Goal: Transaction & Acquisition: Purchase product/service

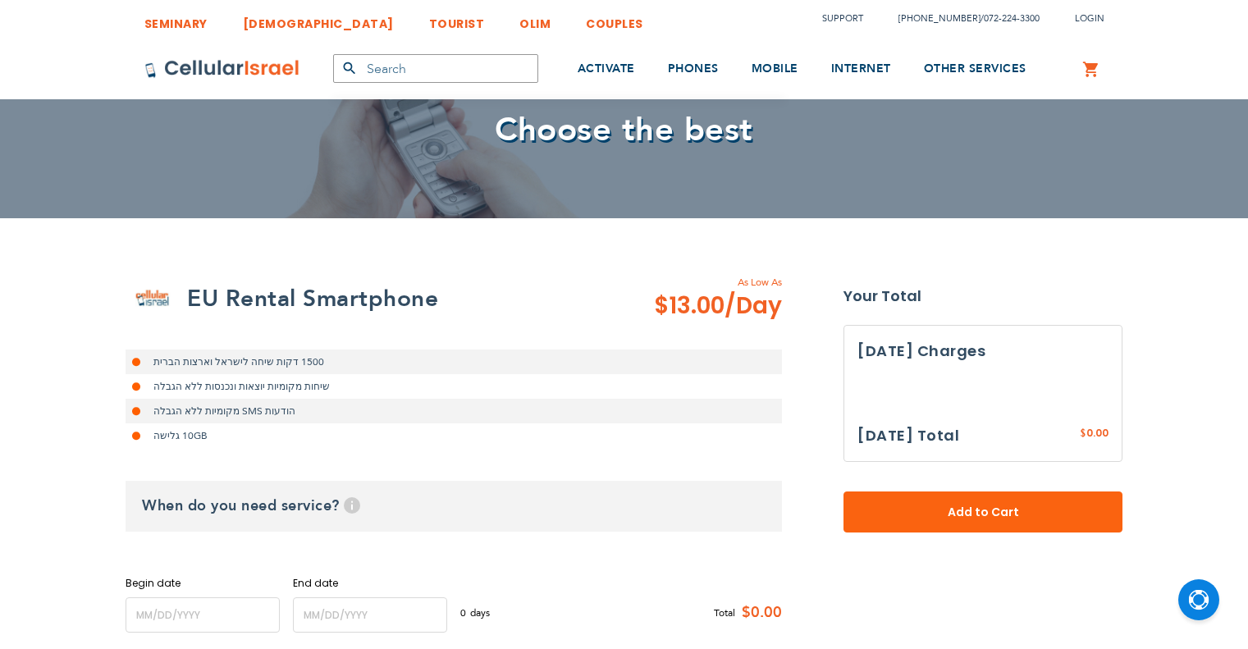
select select
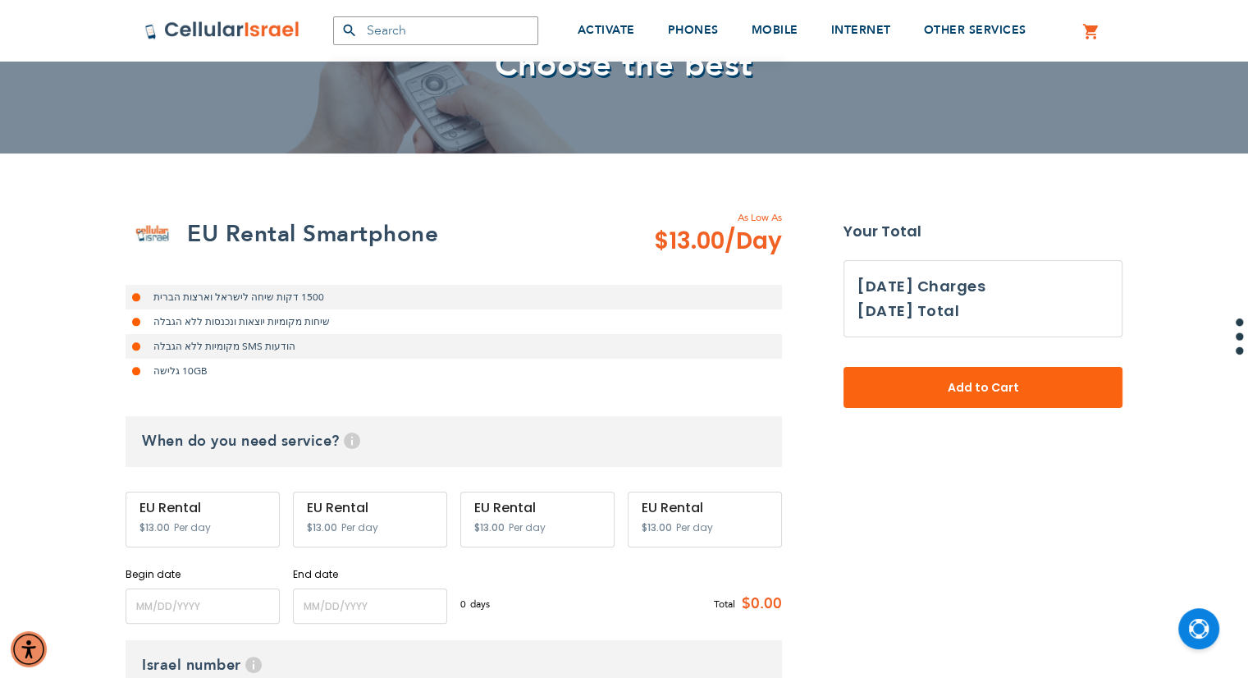
scroll to position [164, 0]
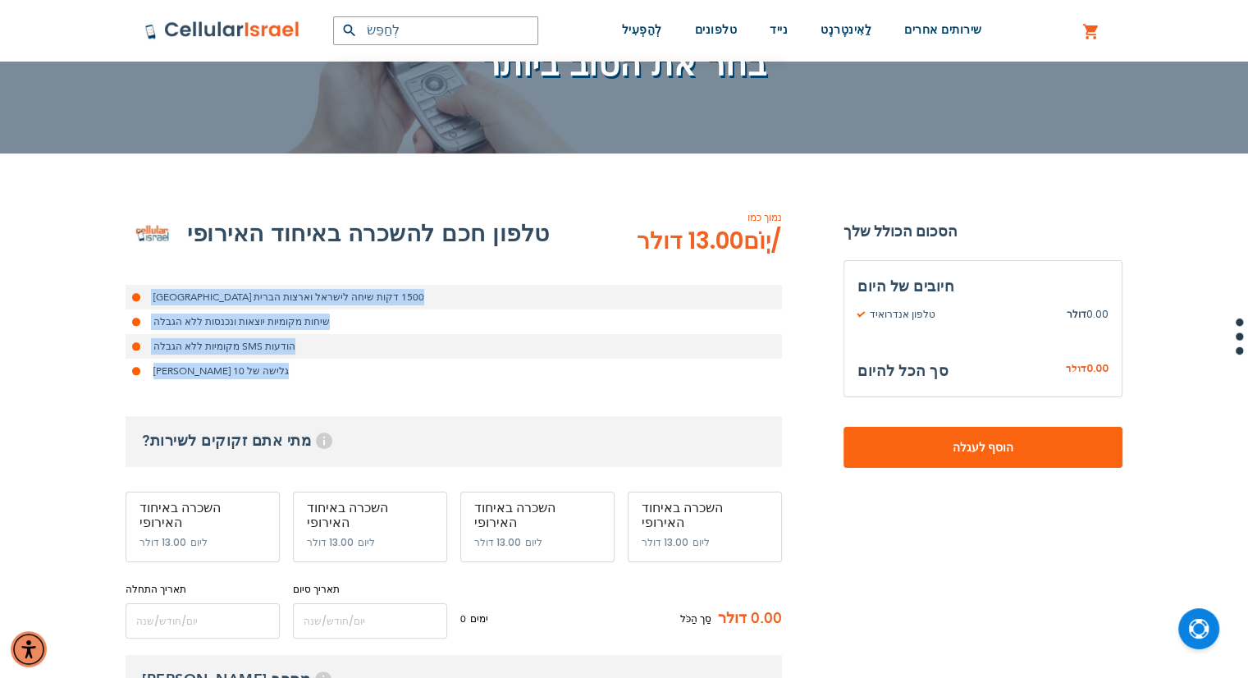
drag, startPoint x: 348, startPoint y: 295, endPoint x: 105, endPoint y: 392, distance: 261.5
drag, startPoint x: 82, startPoint y: 394, endPoint x: 368, endPoint y: 268, distance: 312.3
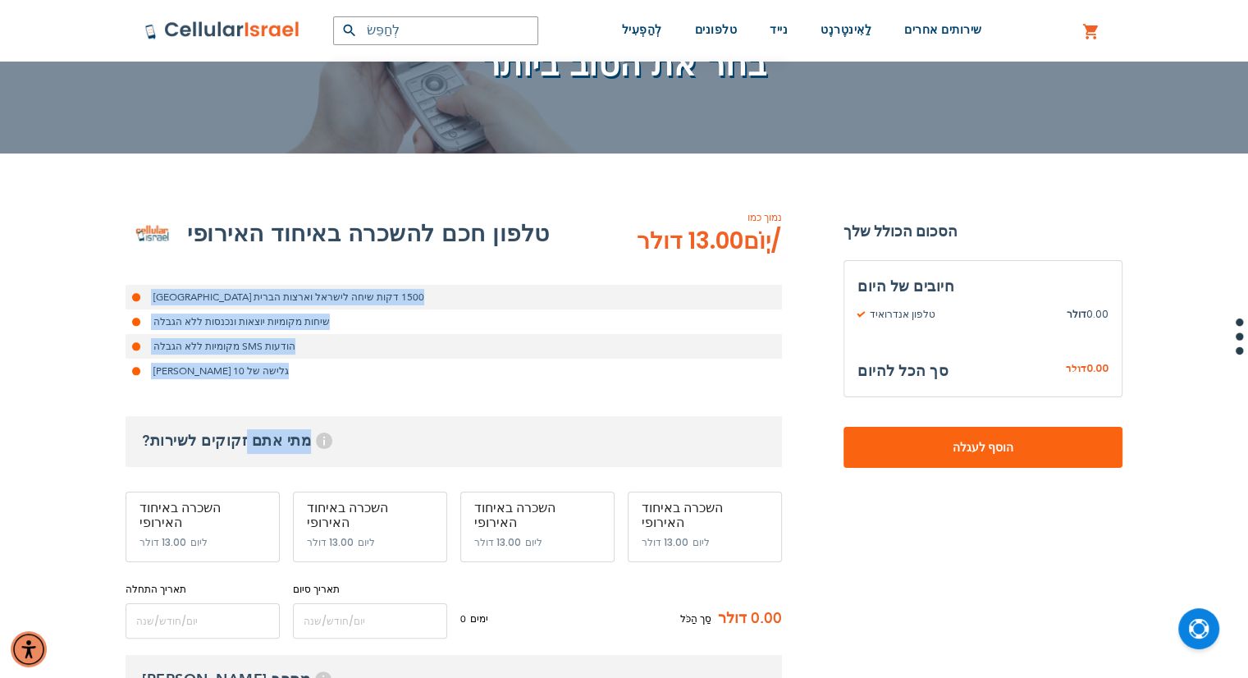
click at [368, 268] on div "טלפון חכם להשכרה באיחוד האירופי נמוך כמו 13.00 דולר /יְוֹם 1500 דקות שיחה [GEOG…" at bounding box center [454, 423] width 656 height 432
drag, startPoint x: 368, startPoint y: 268, endPoint x: 105, endPoint y: 391, distance: 290.0
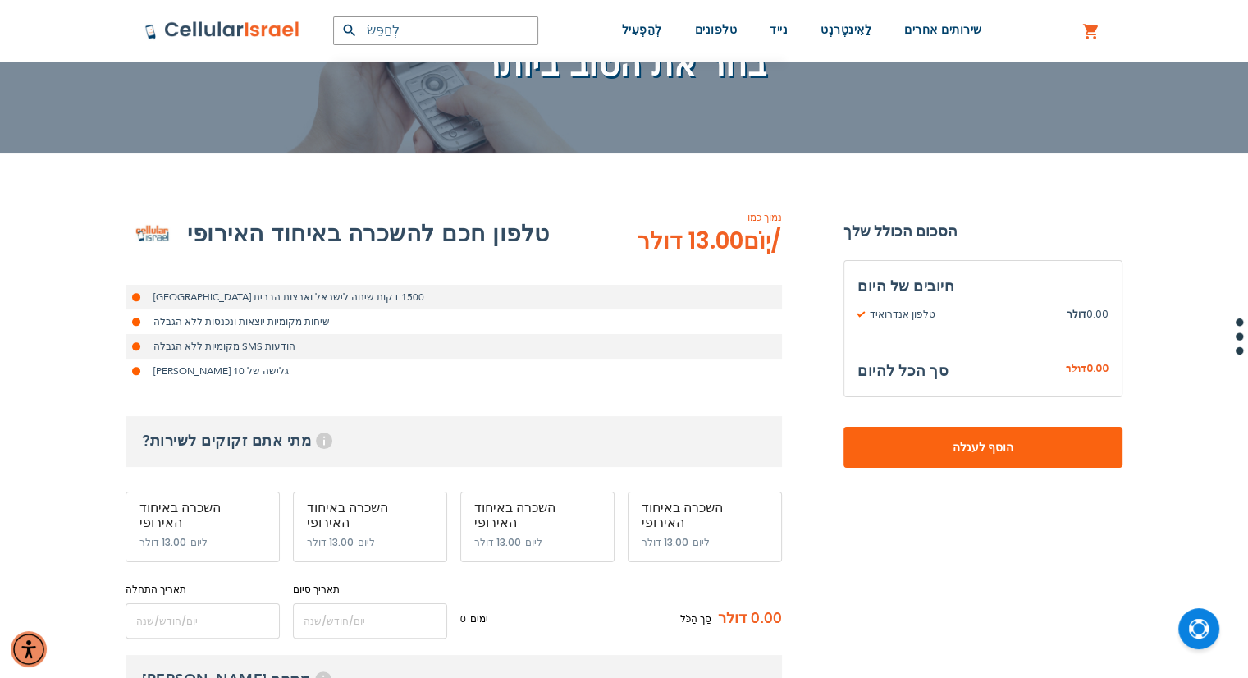
click at [261, 441] on font "מתי אתם זקוקים לשירות?" at bounding box center [226, 441] width 169 height 21
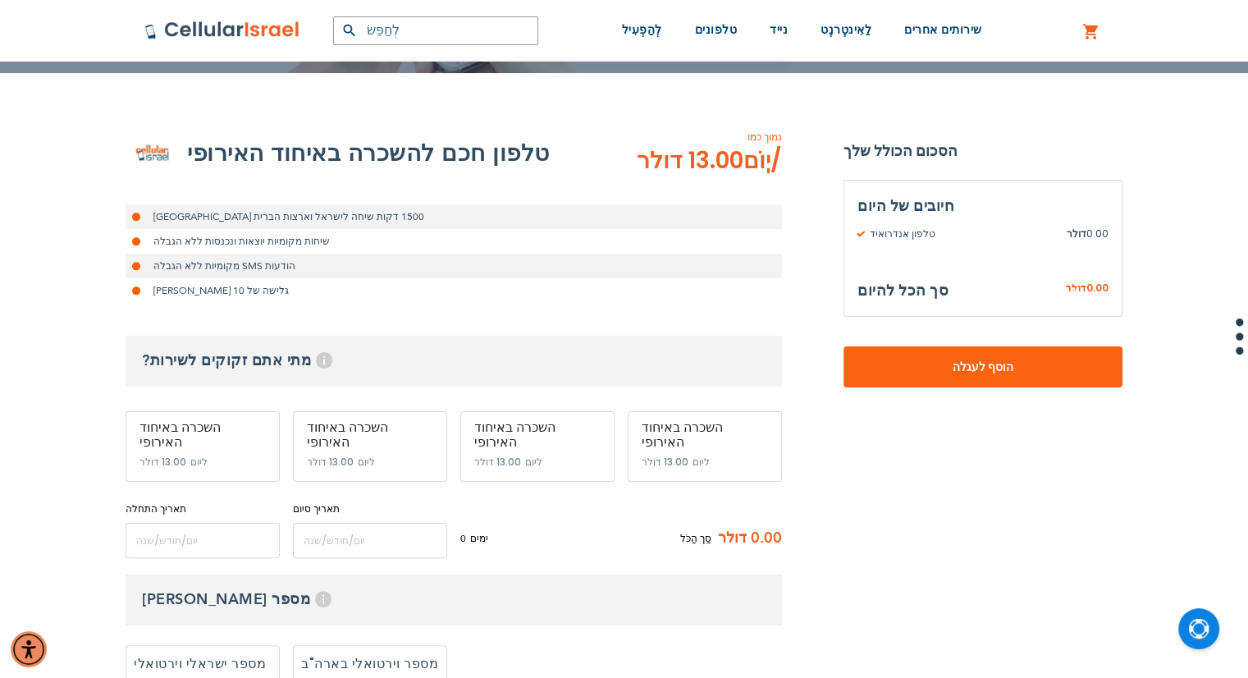
scroll to position [245, 0]
click at [217, 528] on input "name" at bounding box center [203, 539] width 154 height 35
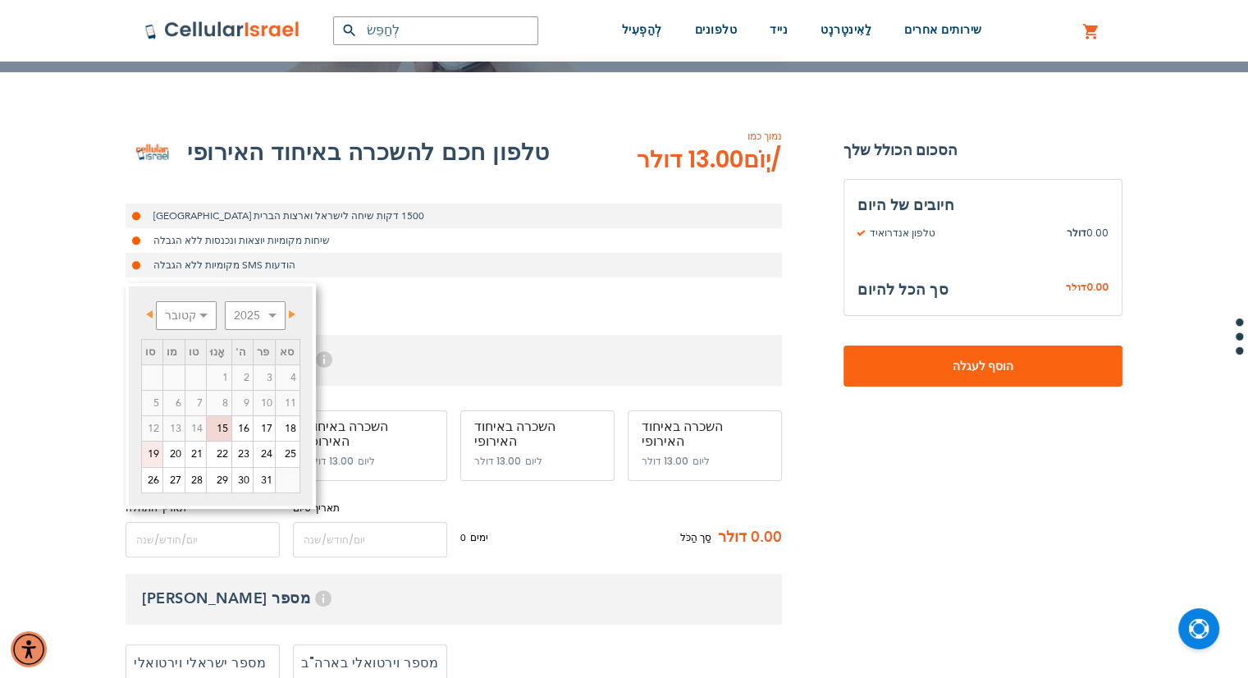
click at [154, 451] on font "19" at bounding box center [153, 453] width 11 height 15
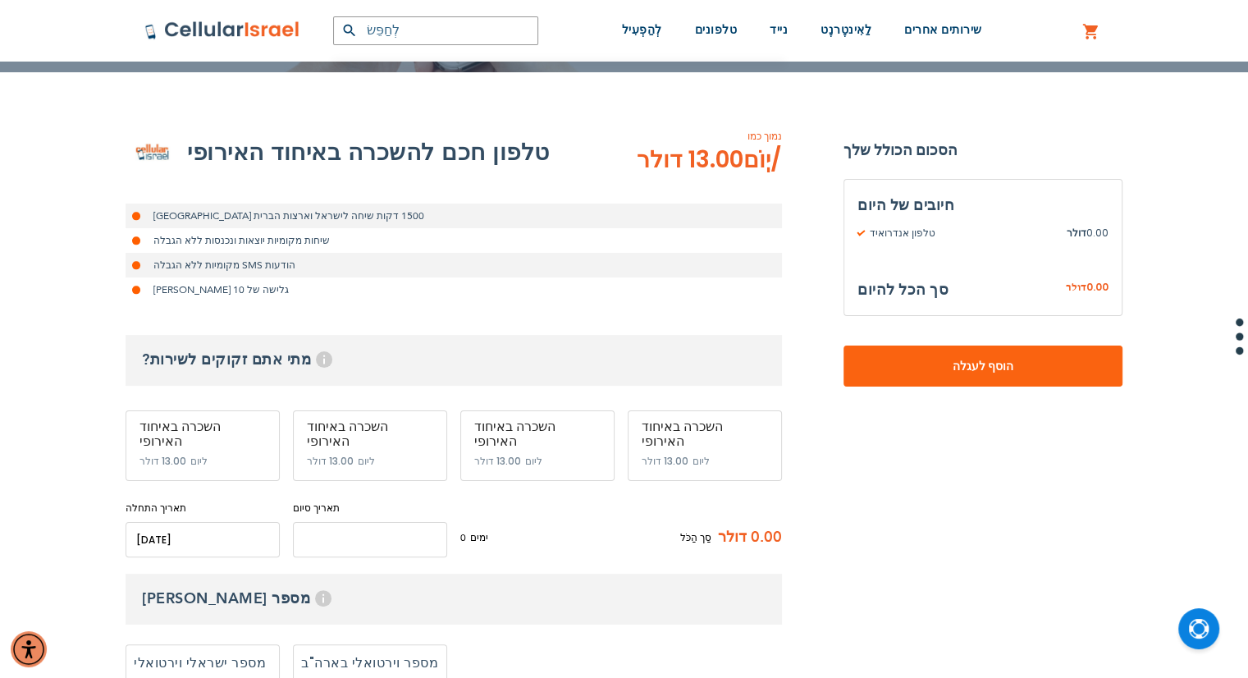
click at [350, 524] on input "name" at bounding box center [370, 539] width 154 height 35
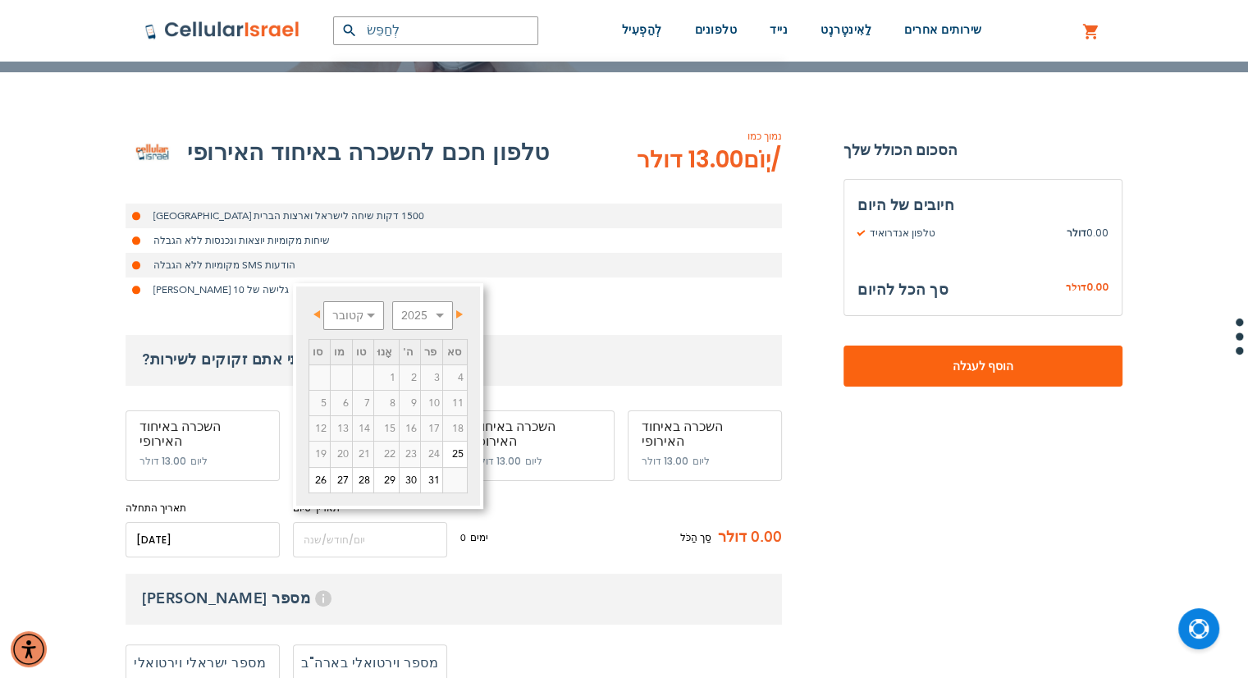
click at [162, 525] on input "name" at bounding box center [203, 539] width 154 height 35
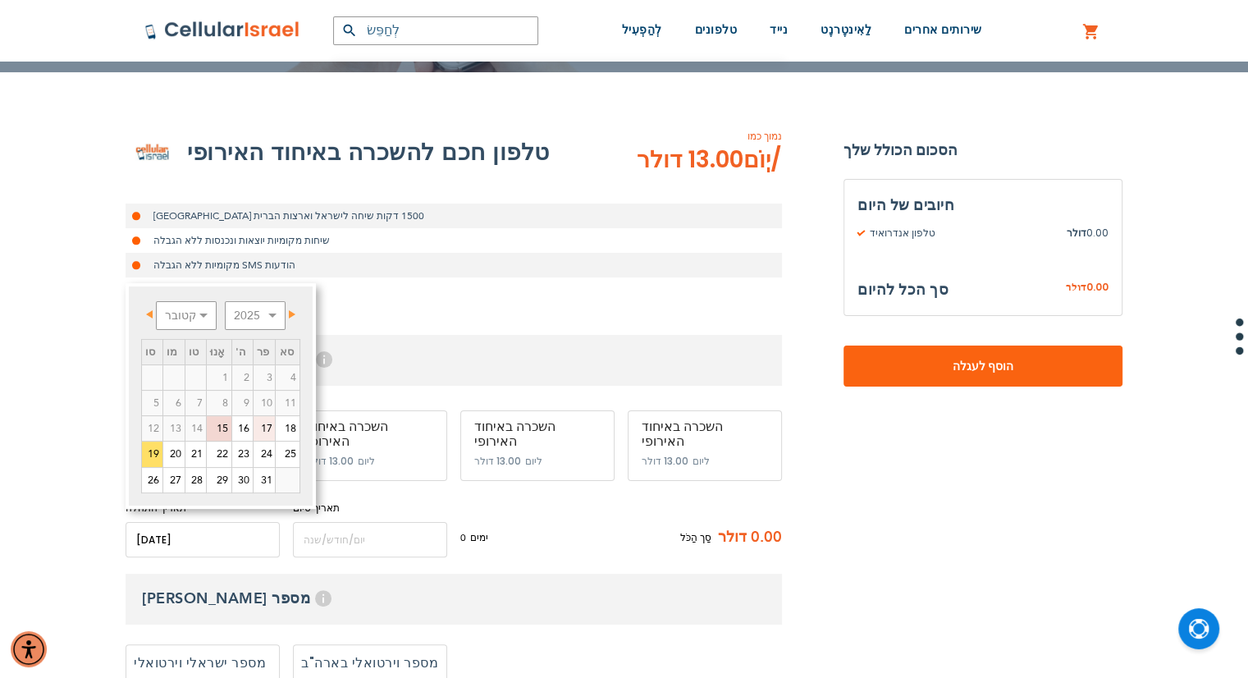
click at [263, 428] on font "17" at bounding box center [265, 428] width 11 height 15
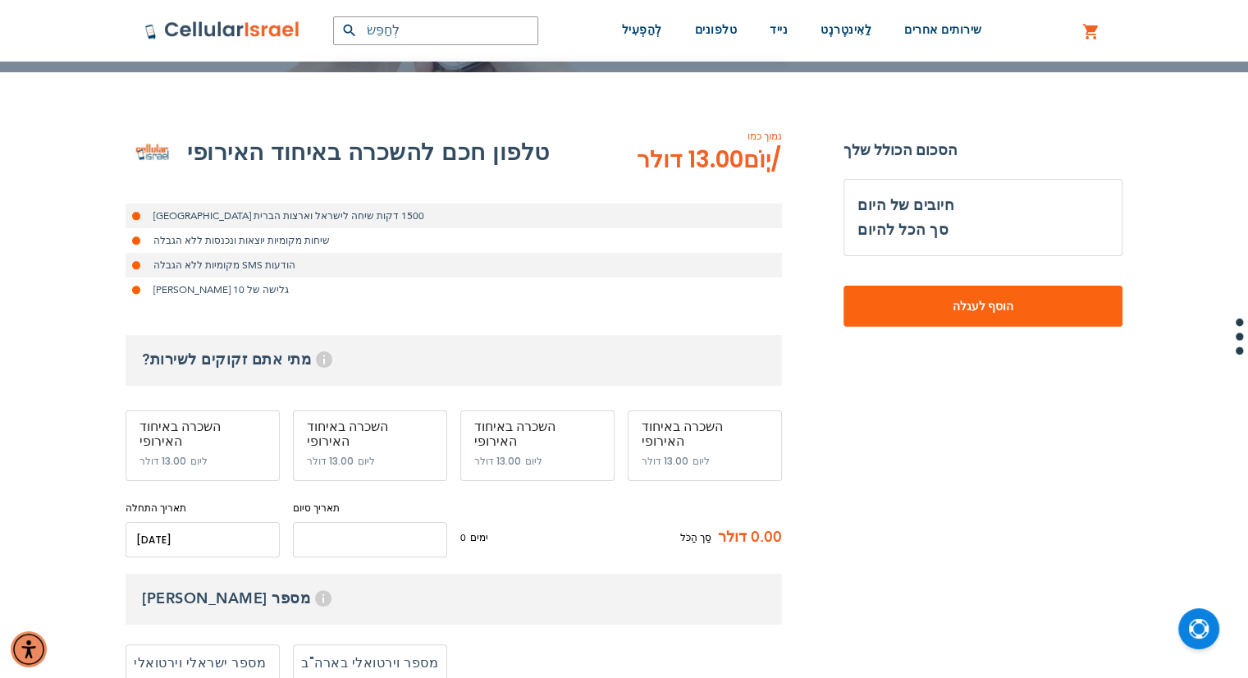
click at [319, 524] on input "name" at bounding box center [370, 539] width 154 height 35
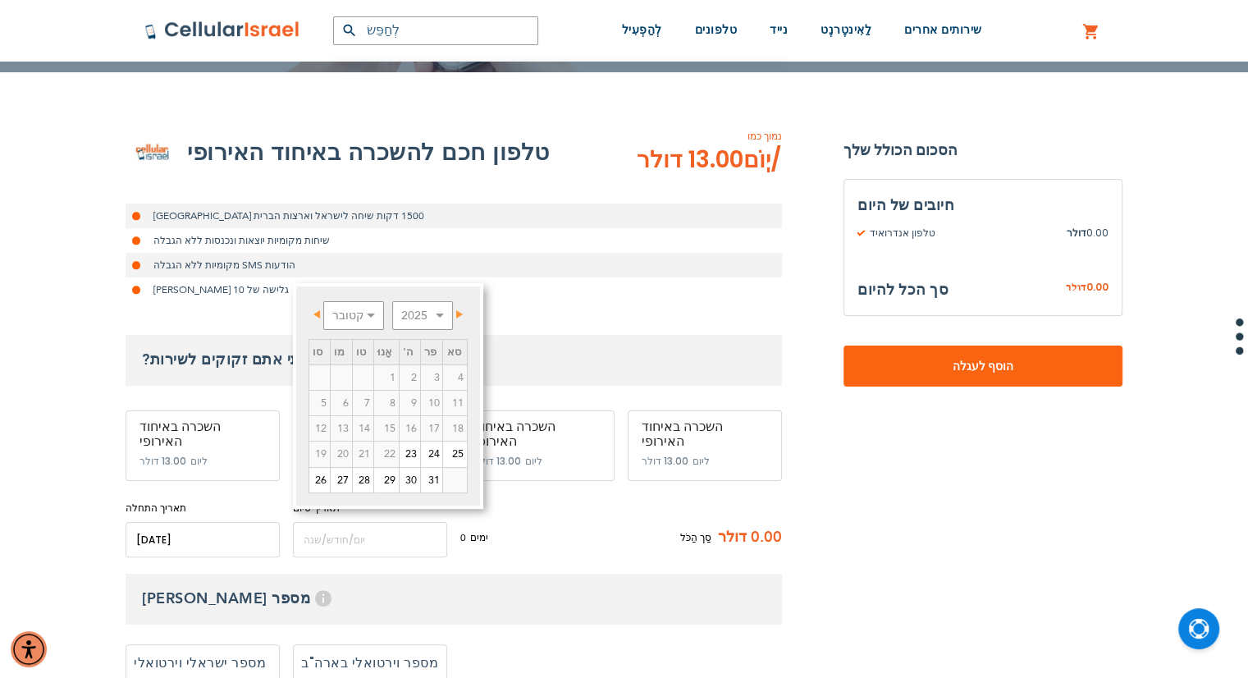
click at [179, 523] on input "name" at bounding box center [203, 539] width 154 height 35
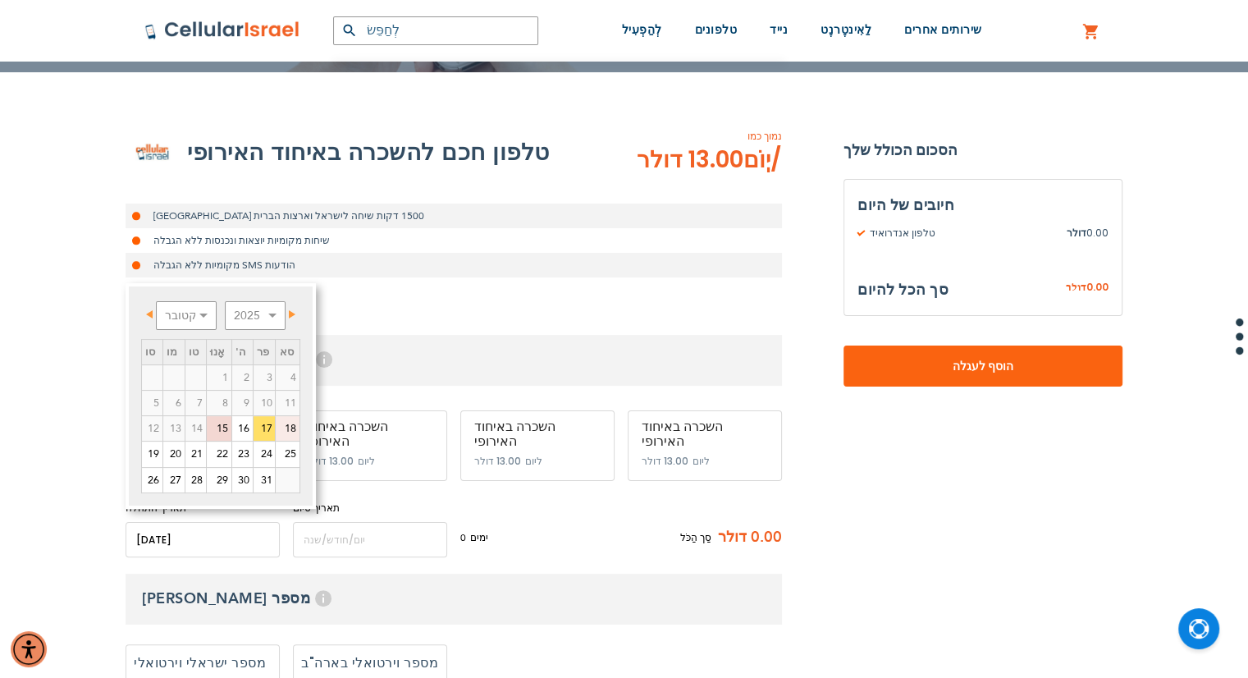
click at [285, 423] on font "18" at bounding box center [290, 428] width 11 height 15
type input "[DATE]"
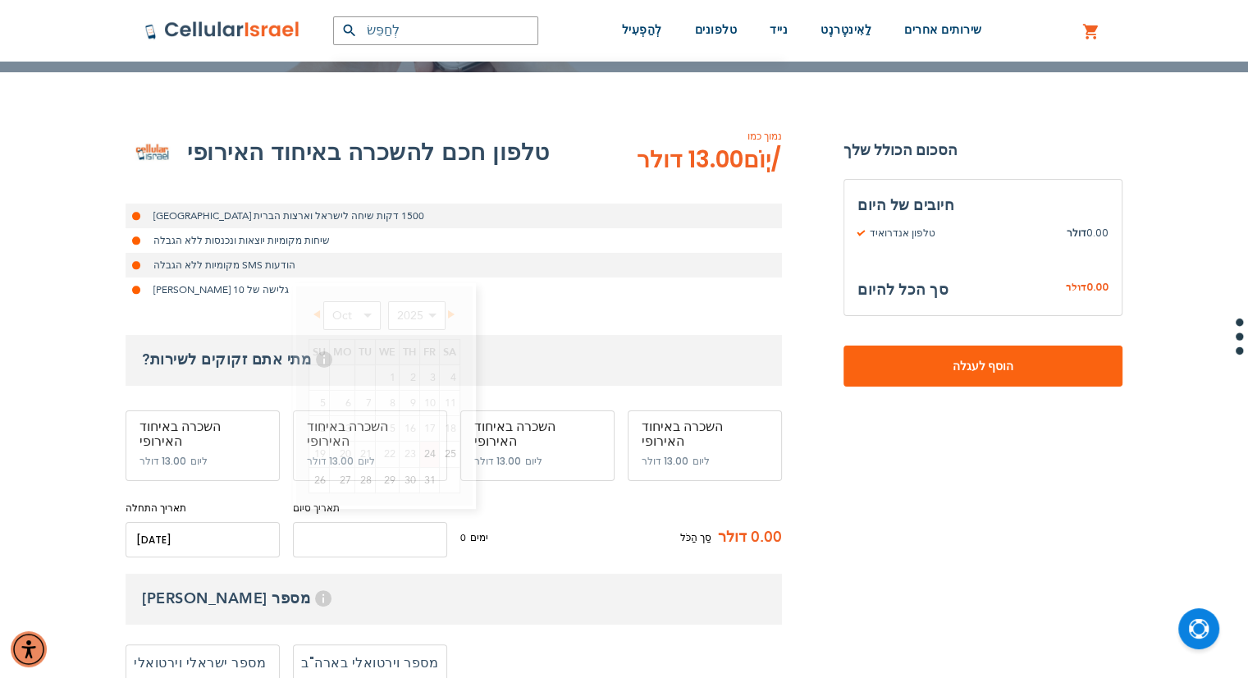
click at [314, 522] on input "name" at bounding box center [370, 539] width 154 height 35
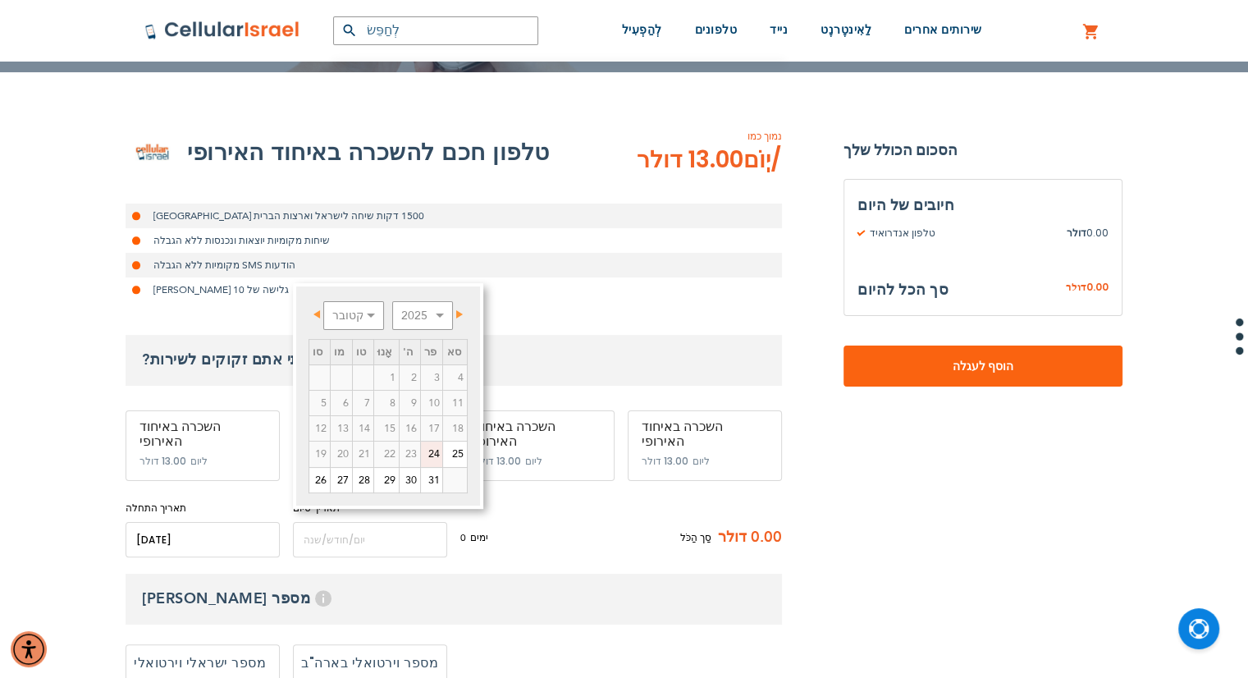
click at [428, 449] on font "24" at bounding box center [433, 453] width 11 height 15
type input "[DATE]"
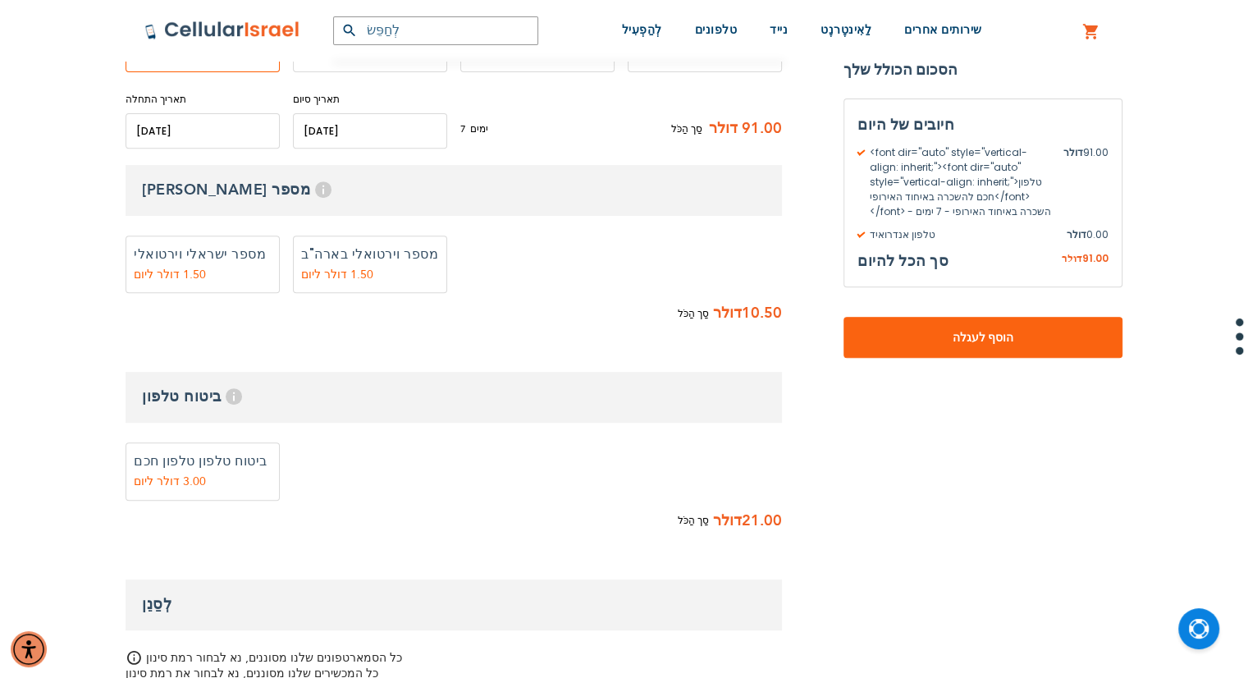
scroll to position [655, 0]
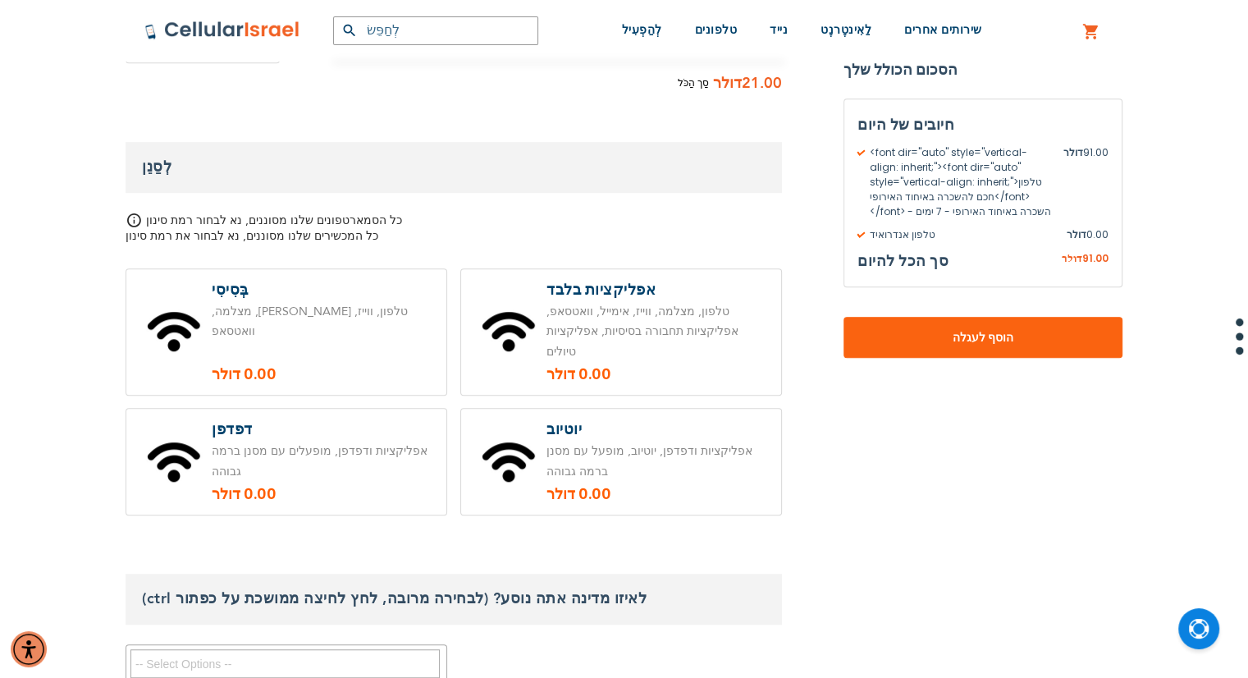
click at [216, 422] on label at bounding box center [286, 462] width 320 height 106
radio input "true"
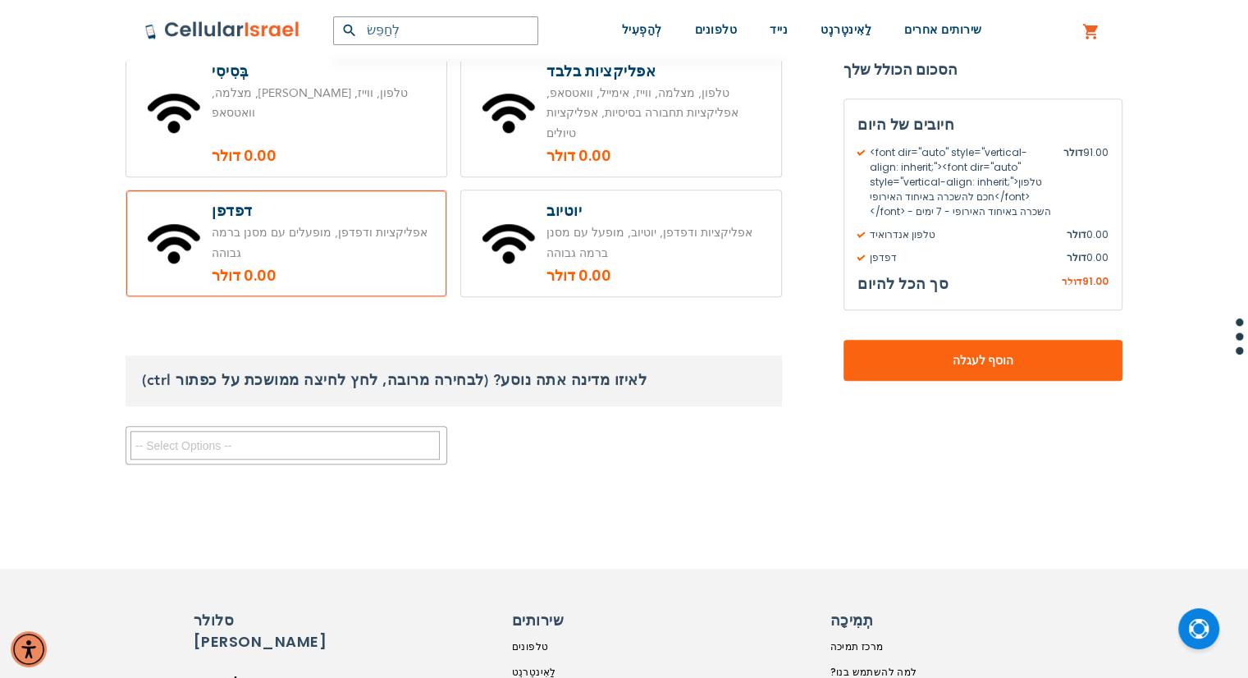
scroll to position [1310, 0]
click at [348, 431] on textarea "לְחַפֵּשׂ" at bounding box center [284, 445] width 309 height 29
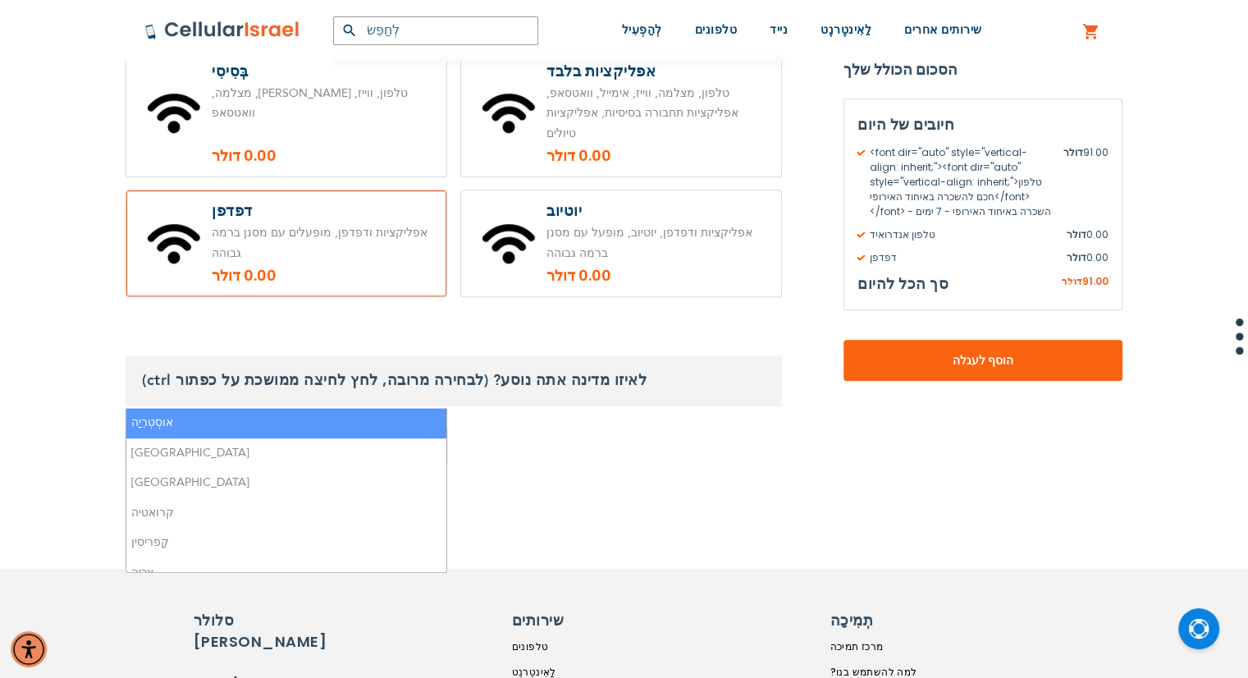
click at [285, 425] on li "אוסְטְרֵיָה" at bounding box center [286, 423] width 320 height 30
select select "9079"
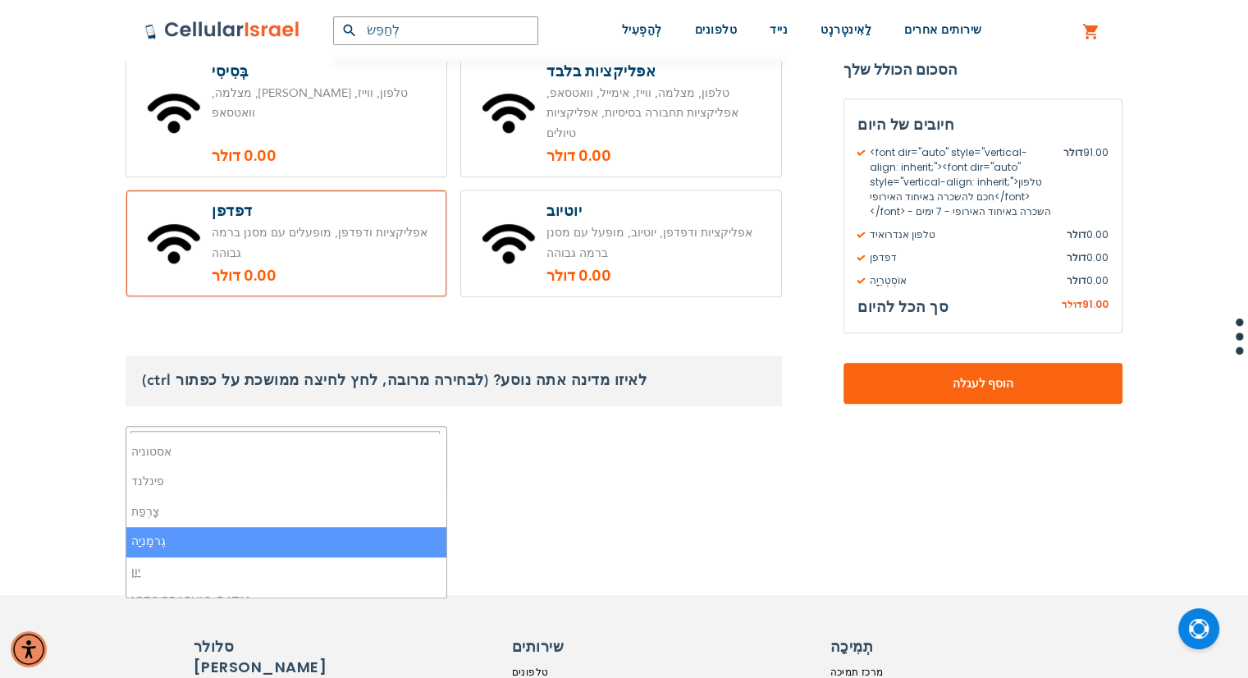
click at [221, 528] on li "גֶרמָנִיָה" at bounding box center [286, 542] width 320 height 30
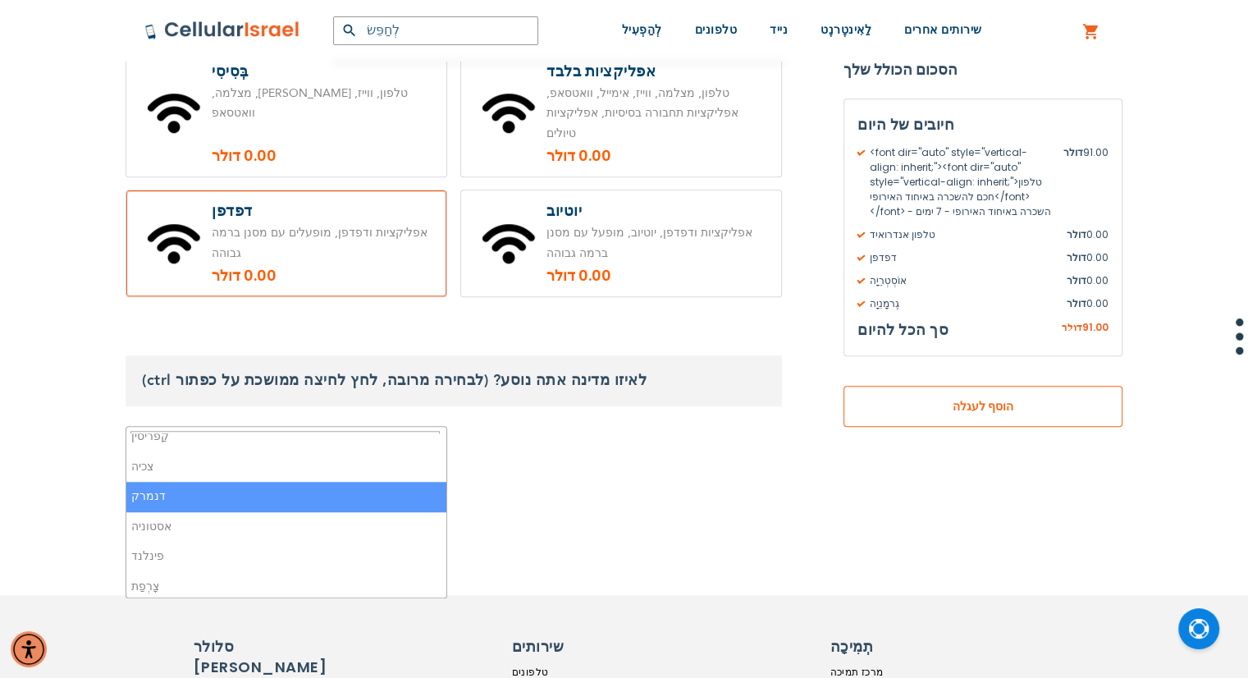
scroll to position [123, 0]
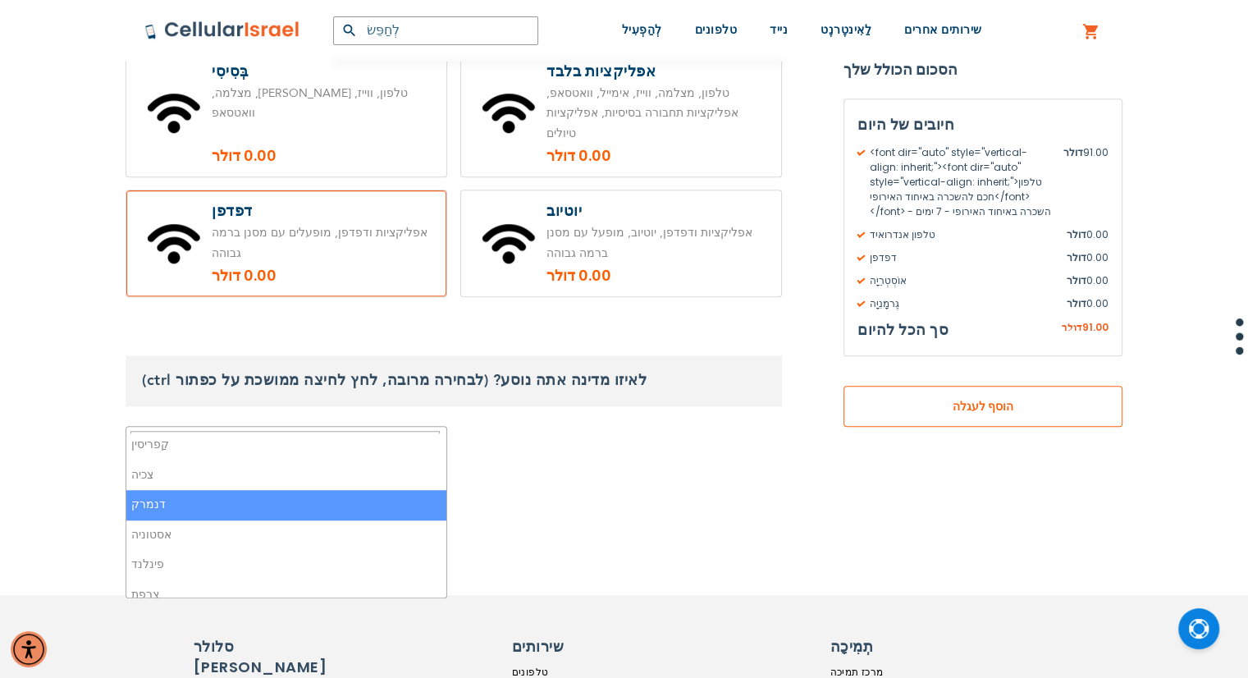
click at [973, 405] on font "הוסף לעגלה" at bounding box center [983, 406] width 61 height 16
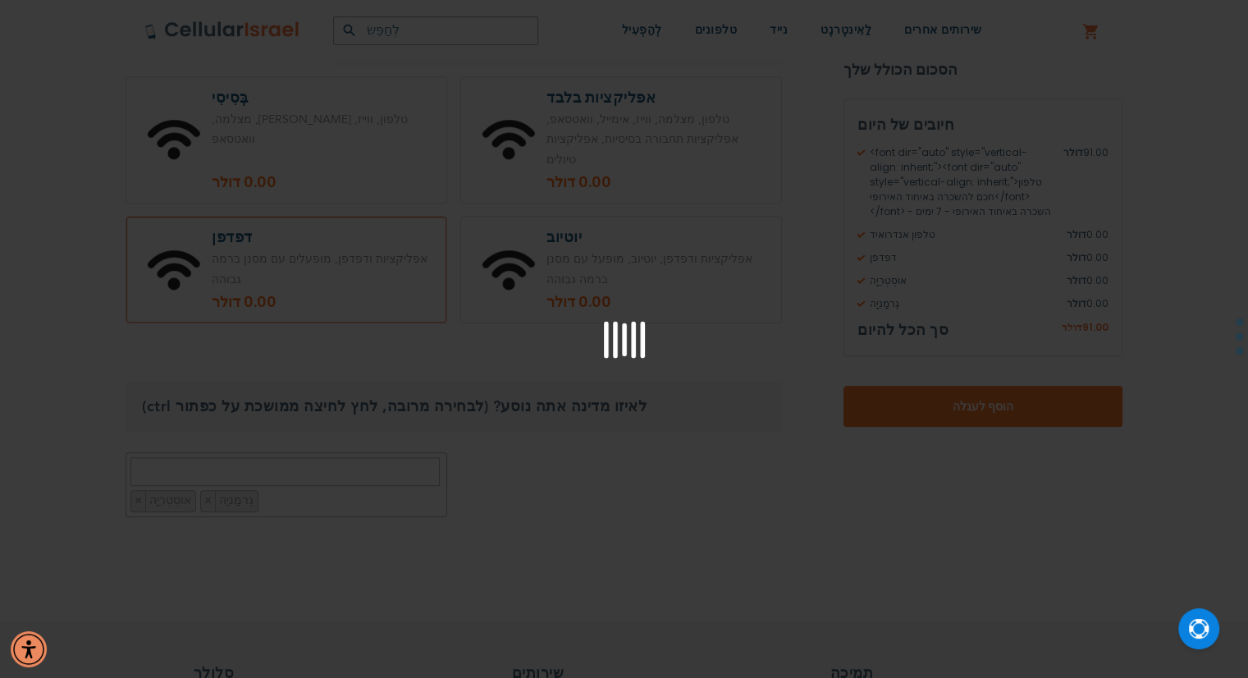
scroll to position [1283, 0]
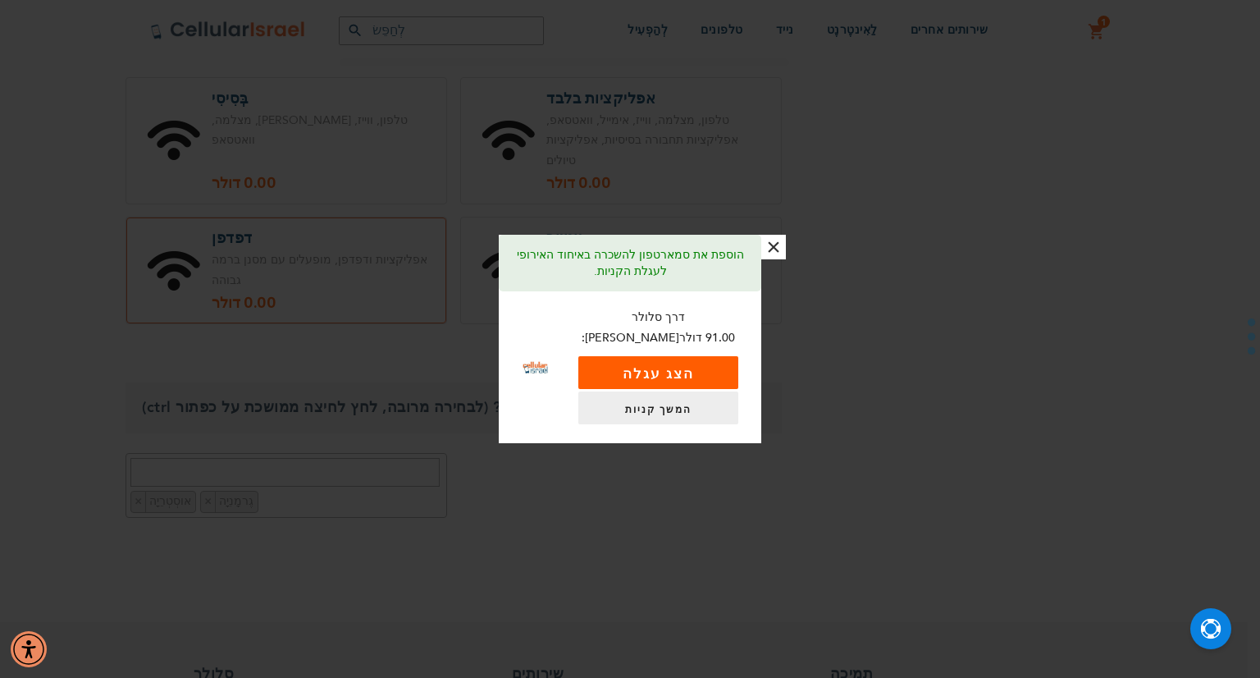
click at [679, 364] on font "הצג עגלה" at bounding box center [658, 373] width 71 height 19
